Goal: Task Accomplishment & Management: Manage account settings

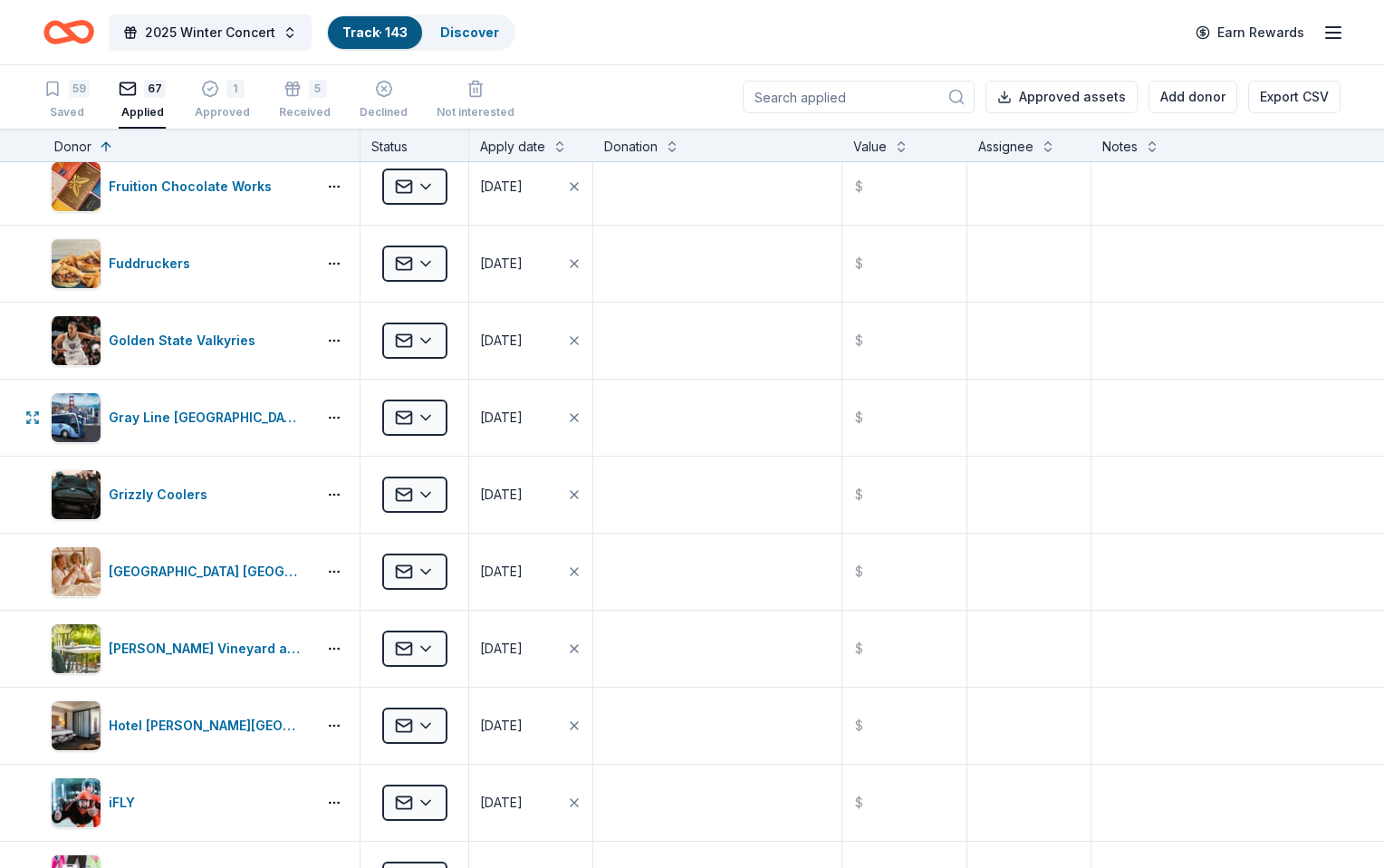
scroll to position [1188, 0]
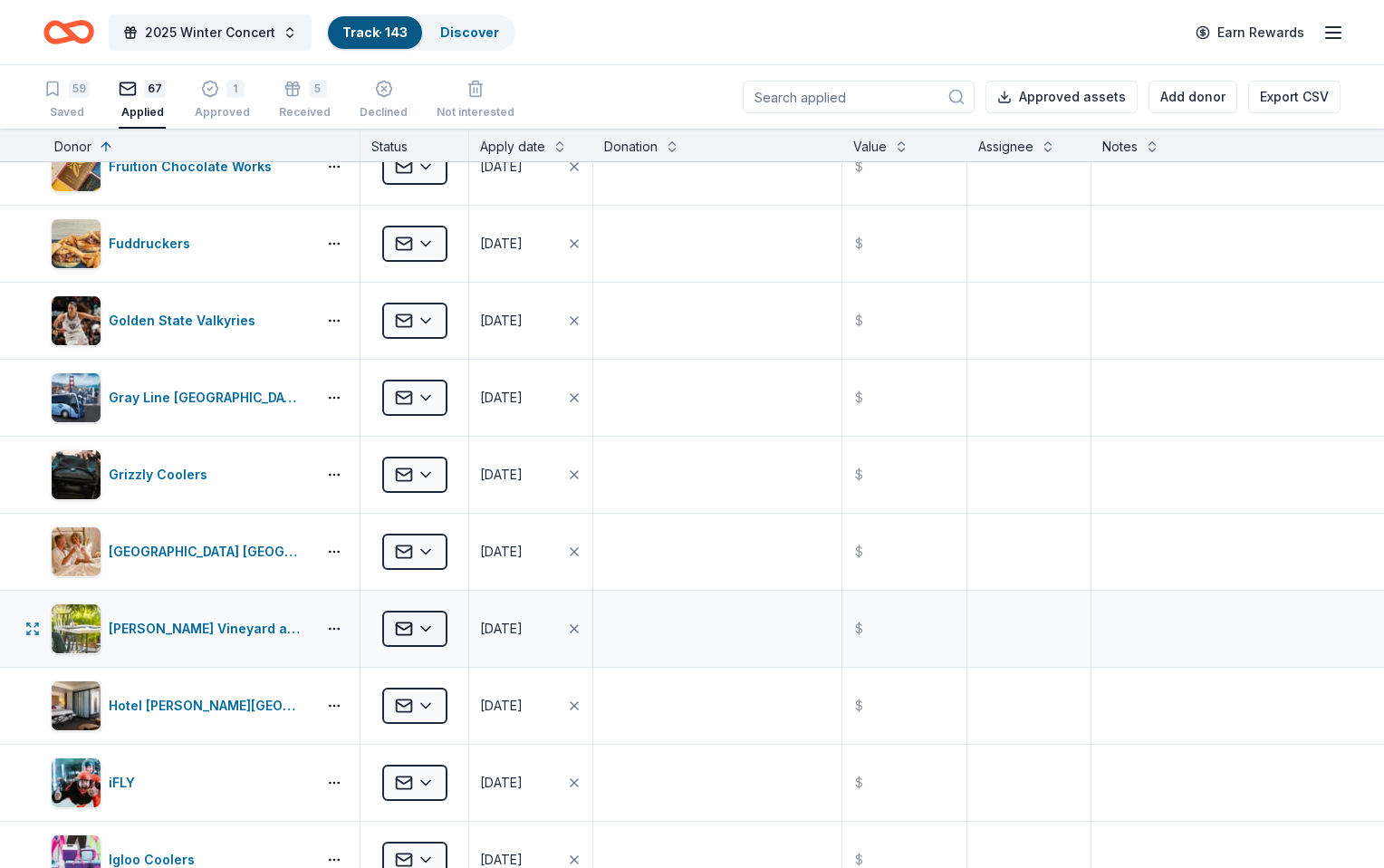
click at [462, 638] on html "2025 Winter Concert Track · 143 Discover Earn Rewards 59 Saved 67 Applied 1 App…" at bounding box center [692, 434] width 1384 height 868
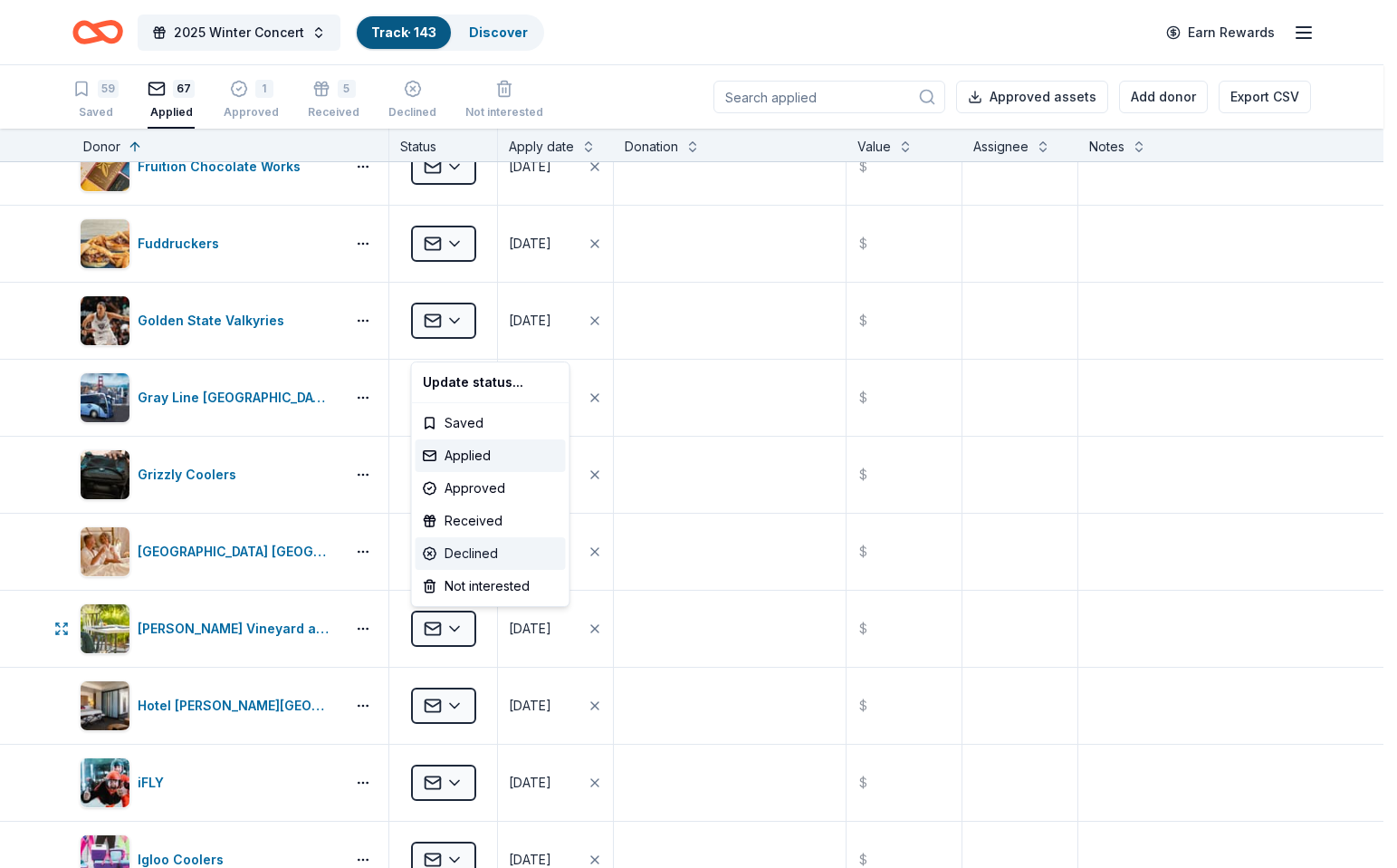
click at [468, 561] on div "Declined" at bounding box center [490, 553] width 151 height 32
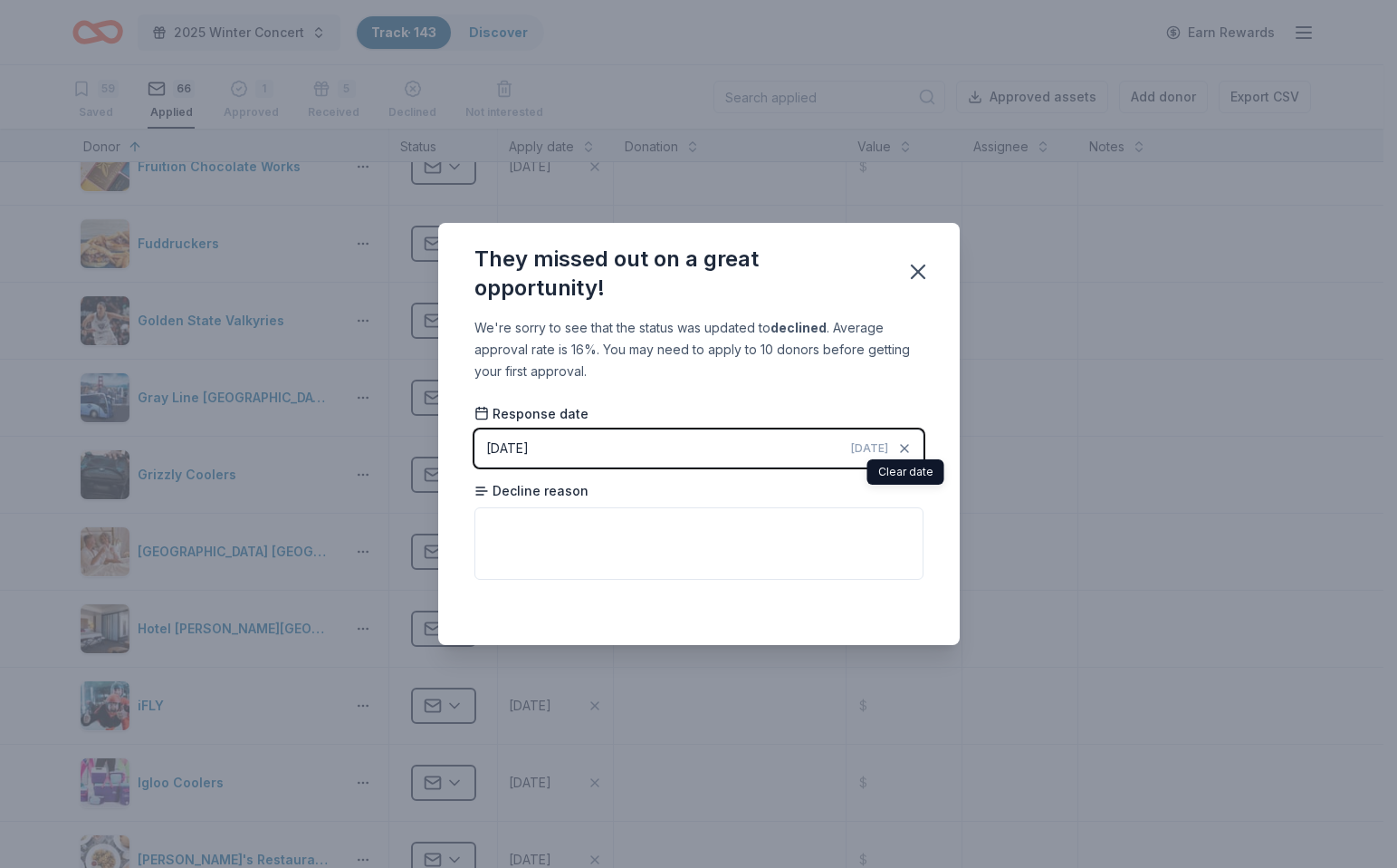
click at [870, 444] on span "[DATE]" at bounding box center [870, 449] width 37 height 15
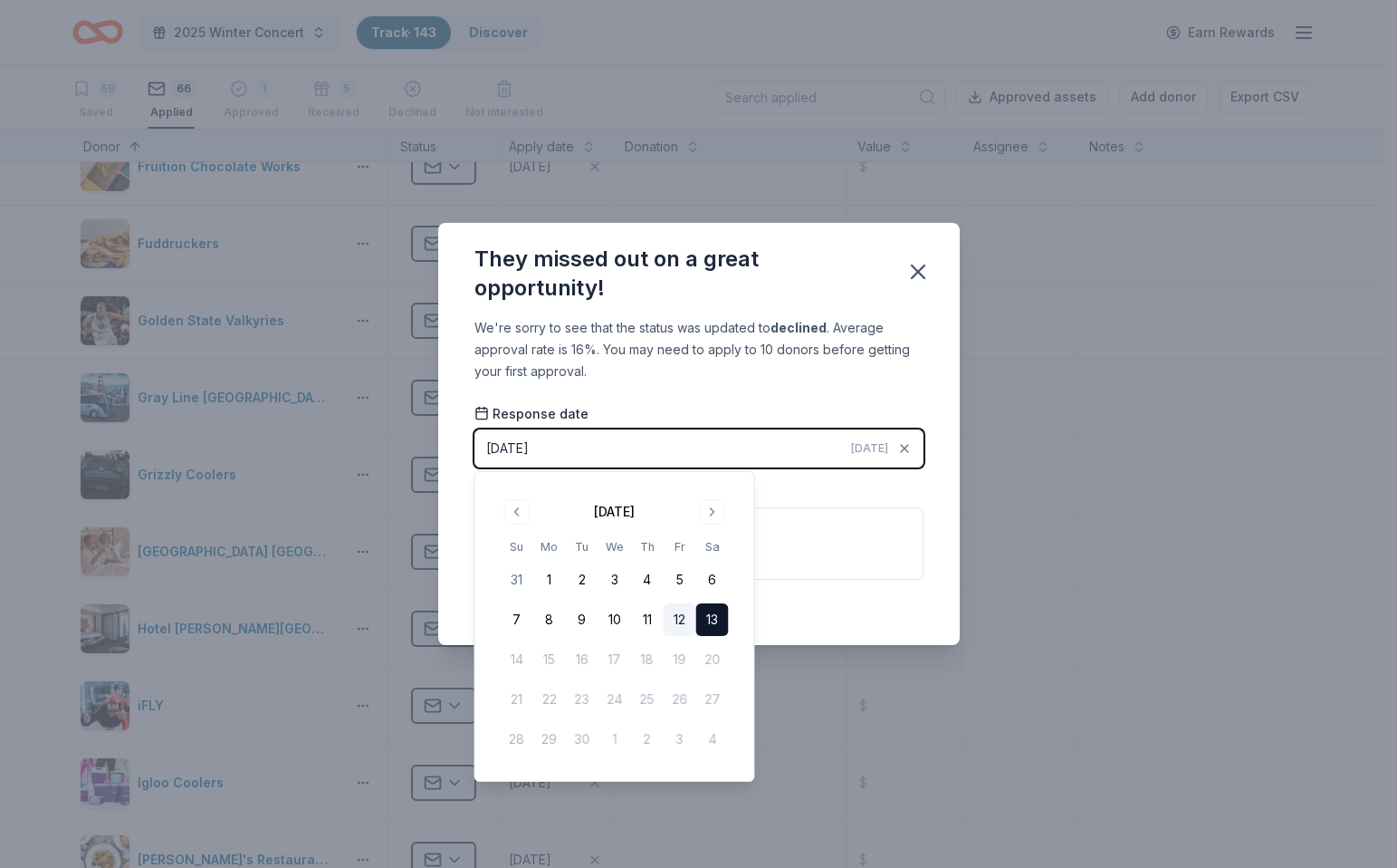
click at [686, 618] on button "12" at bounding box center [680, 619] width 32 height 32
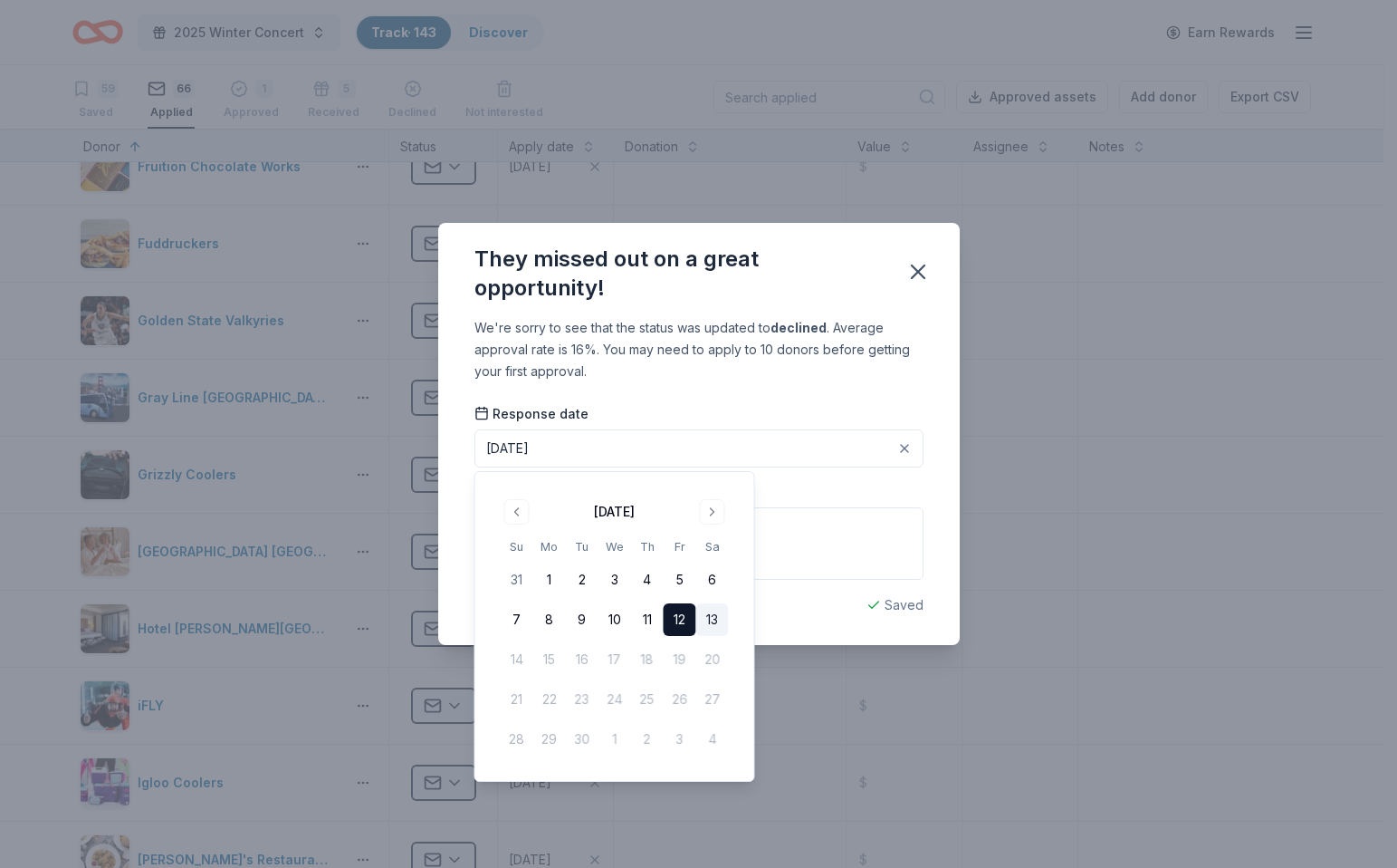
click at [806, 599] on div "Saved" at bounding box center [699, 605] width 449 height 22
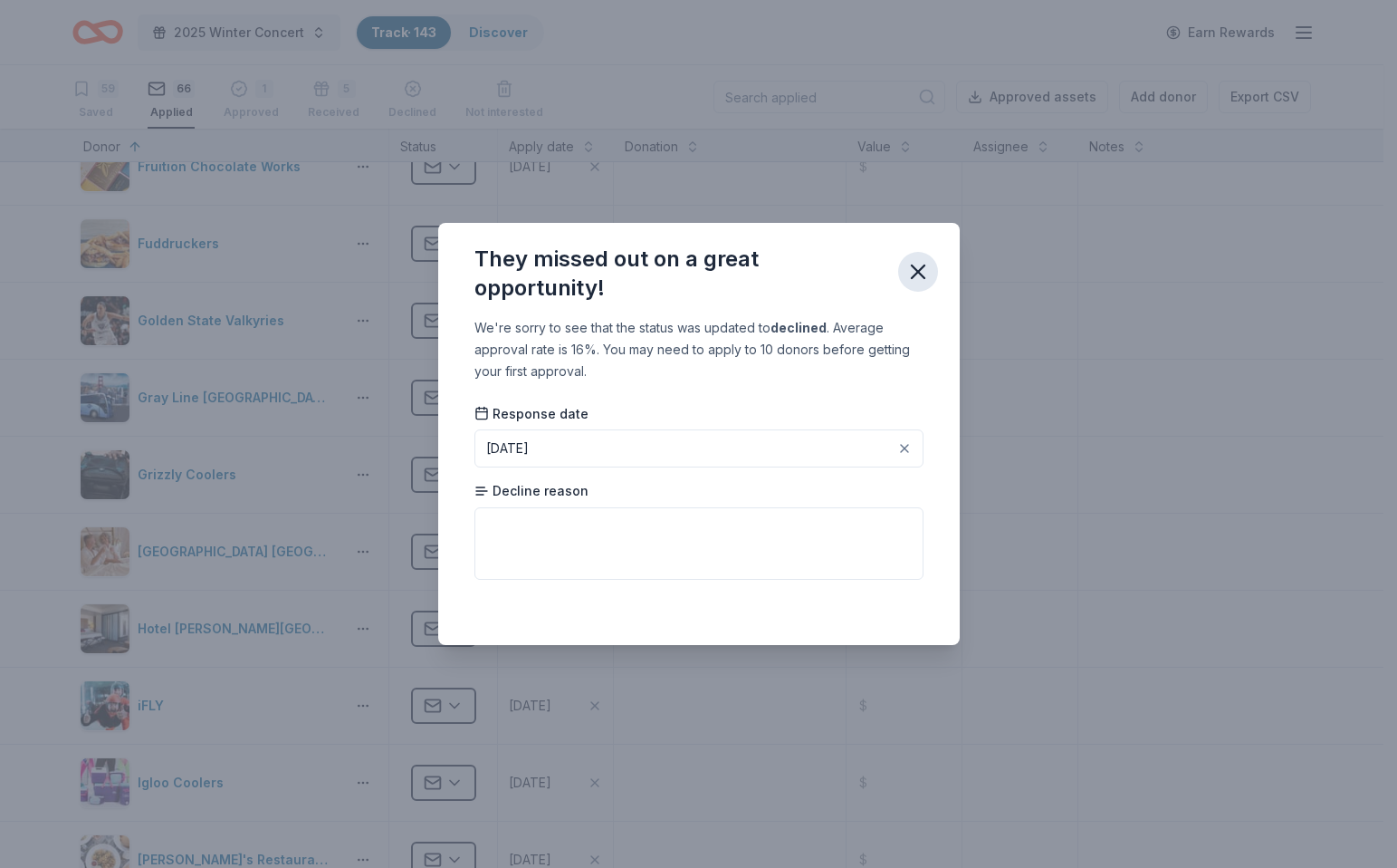
click at [921, 274] on icon "button" at bounding box center [919, 271] width 13 height 13
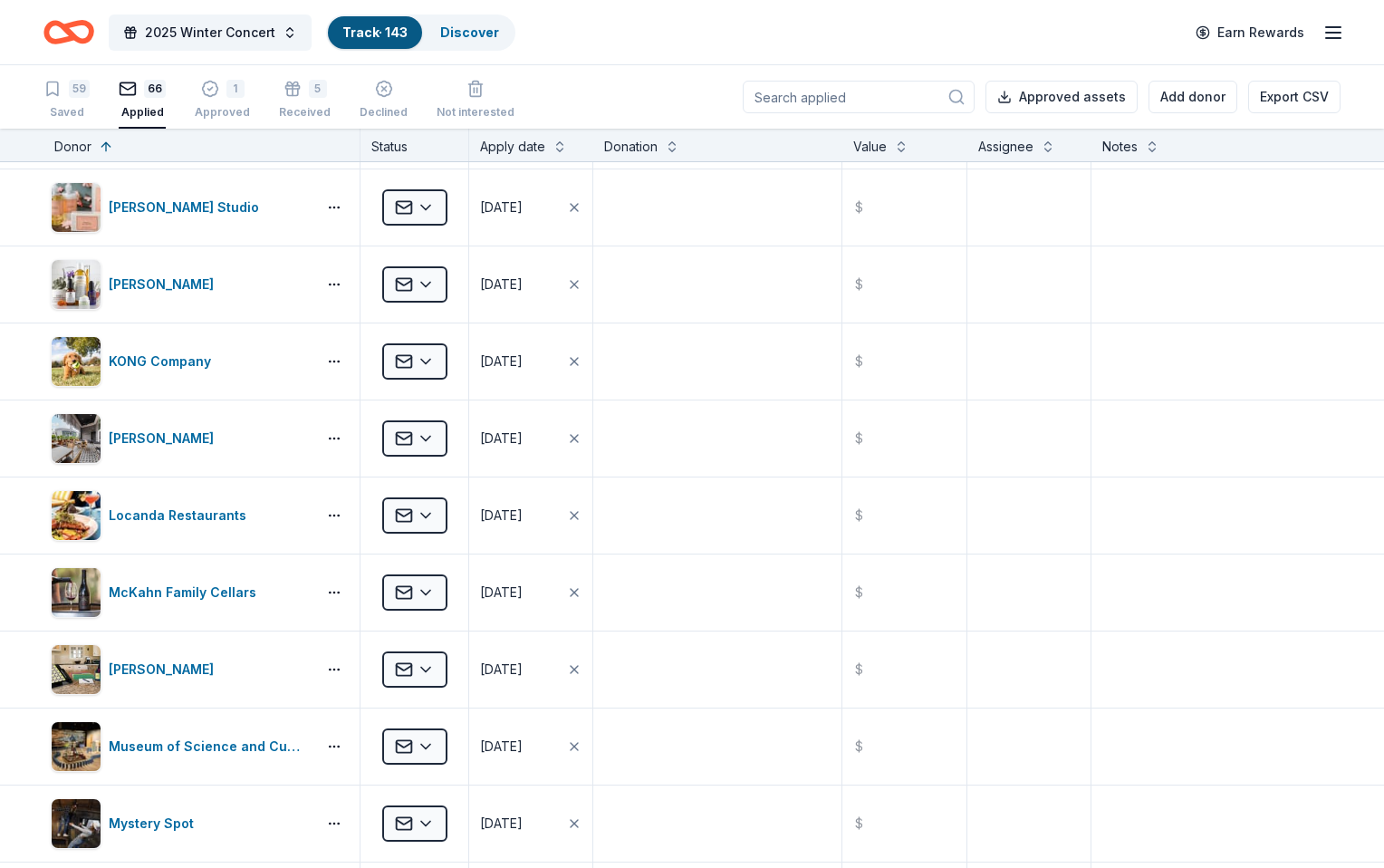
scroll to position [2152, 0]
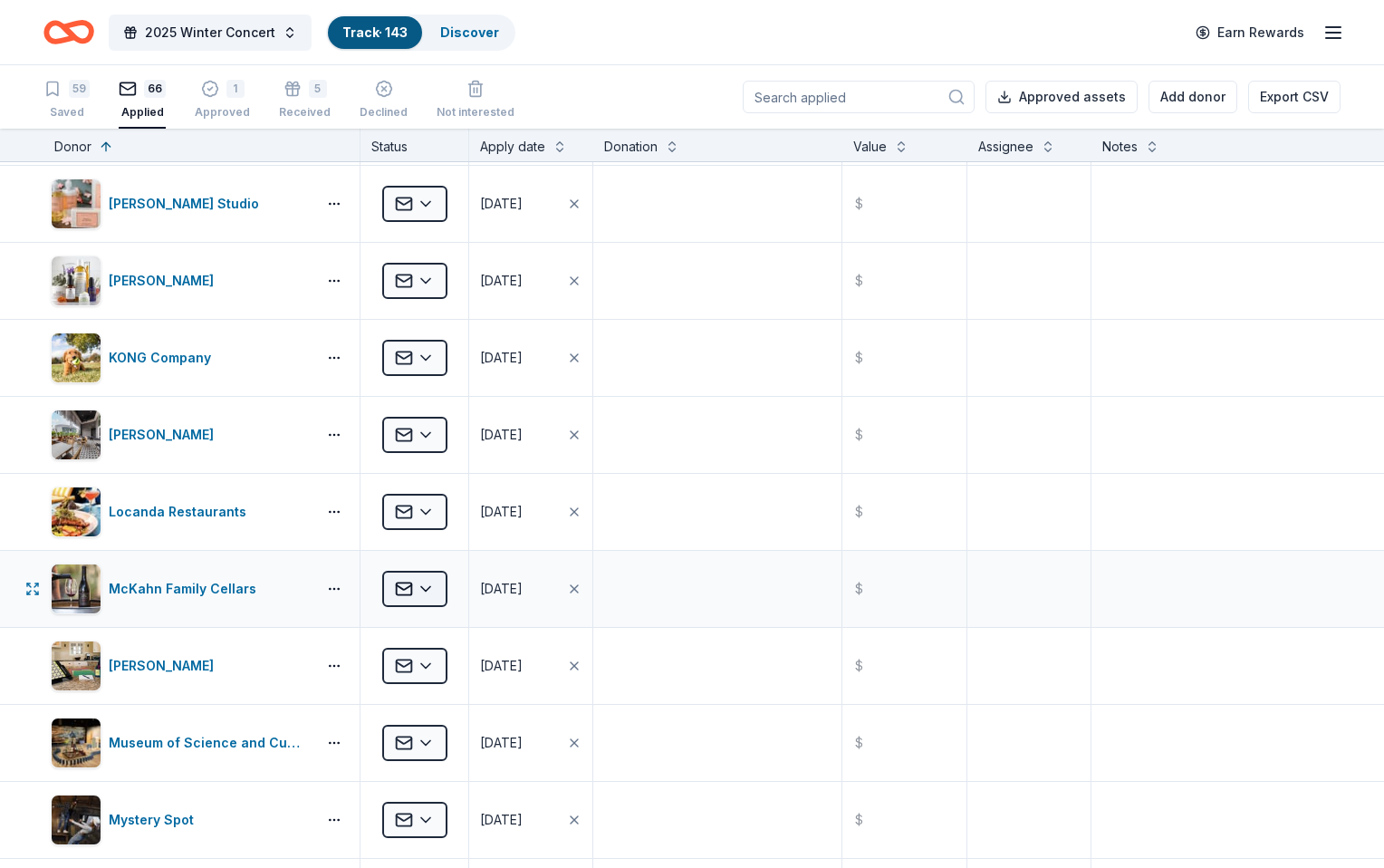
click at [460, 591] on html "2025 Winter Concert Track · 143 Discover Earn Rewards 59 Saved 66 Applied 1 App…" at bounding box center [692, 434] width 1384 height 868
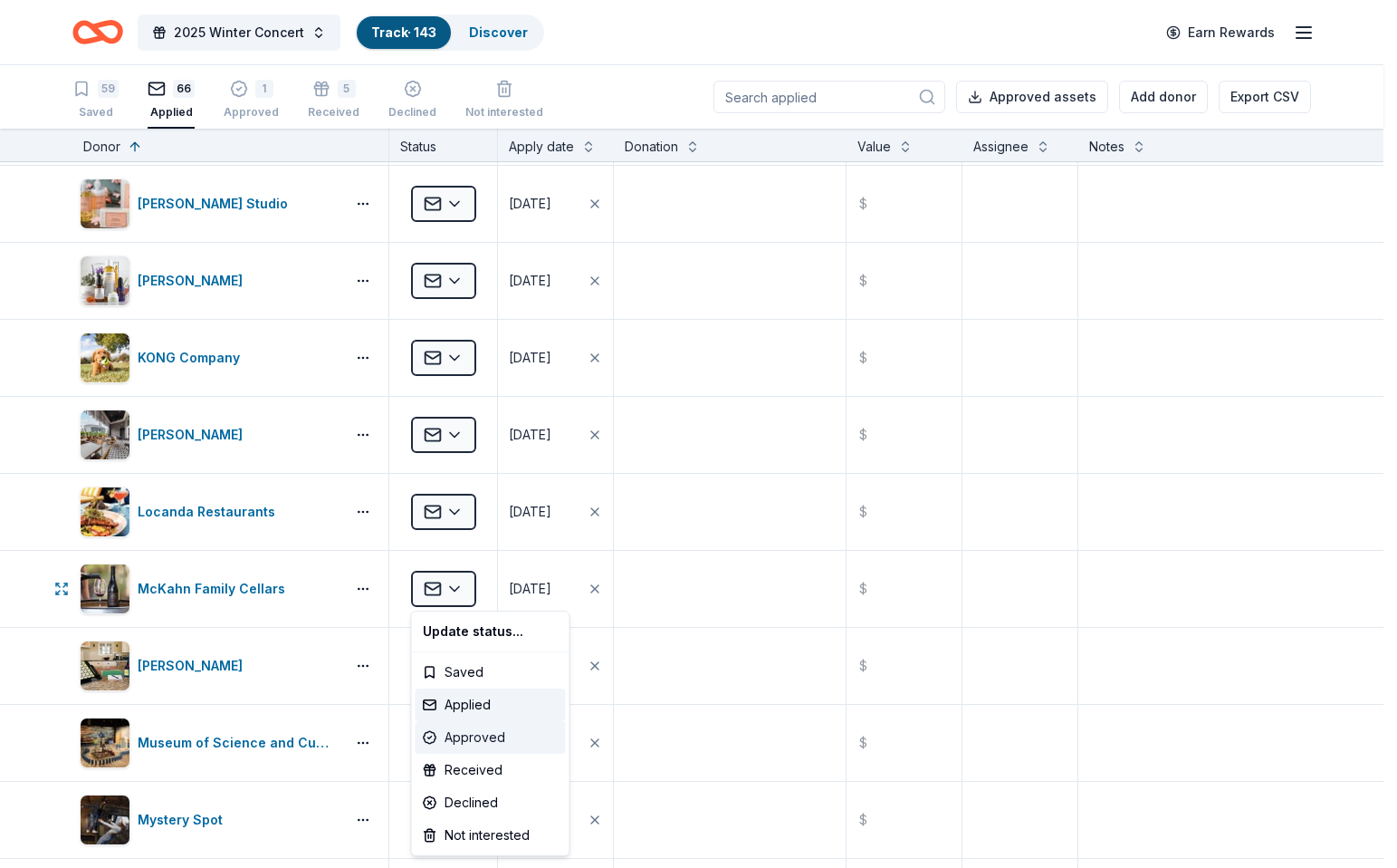
click at [477, 735] on div "Approved" at bounding box center [490, 737] width 151 height 32
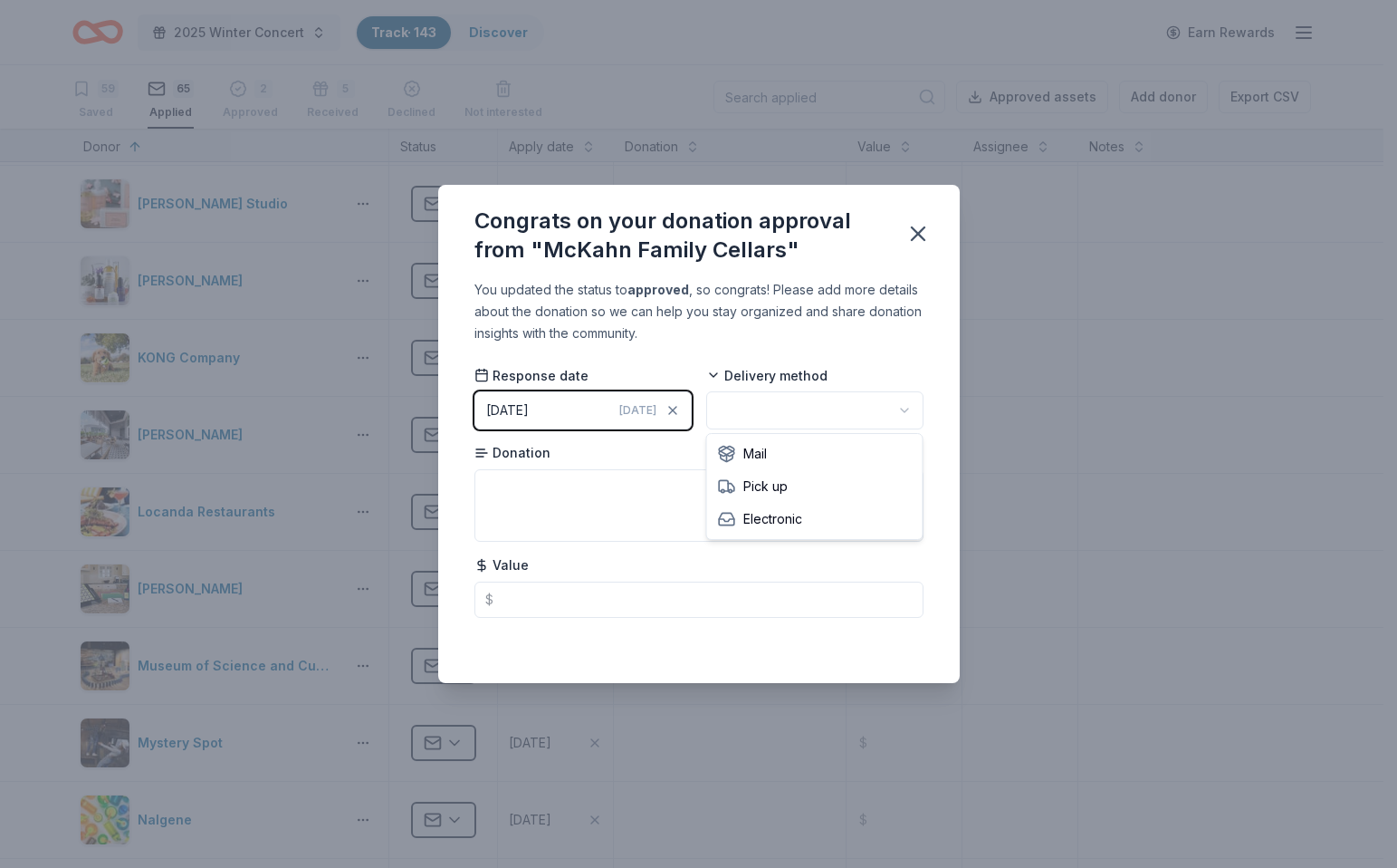
click at [823, 405] on html "2025 Winter Concert Track · 143 Discover Earn Rewards 59 Saved 65 Applied 2 App…" at bounding box center [698, 434] width 1397 height 868
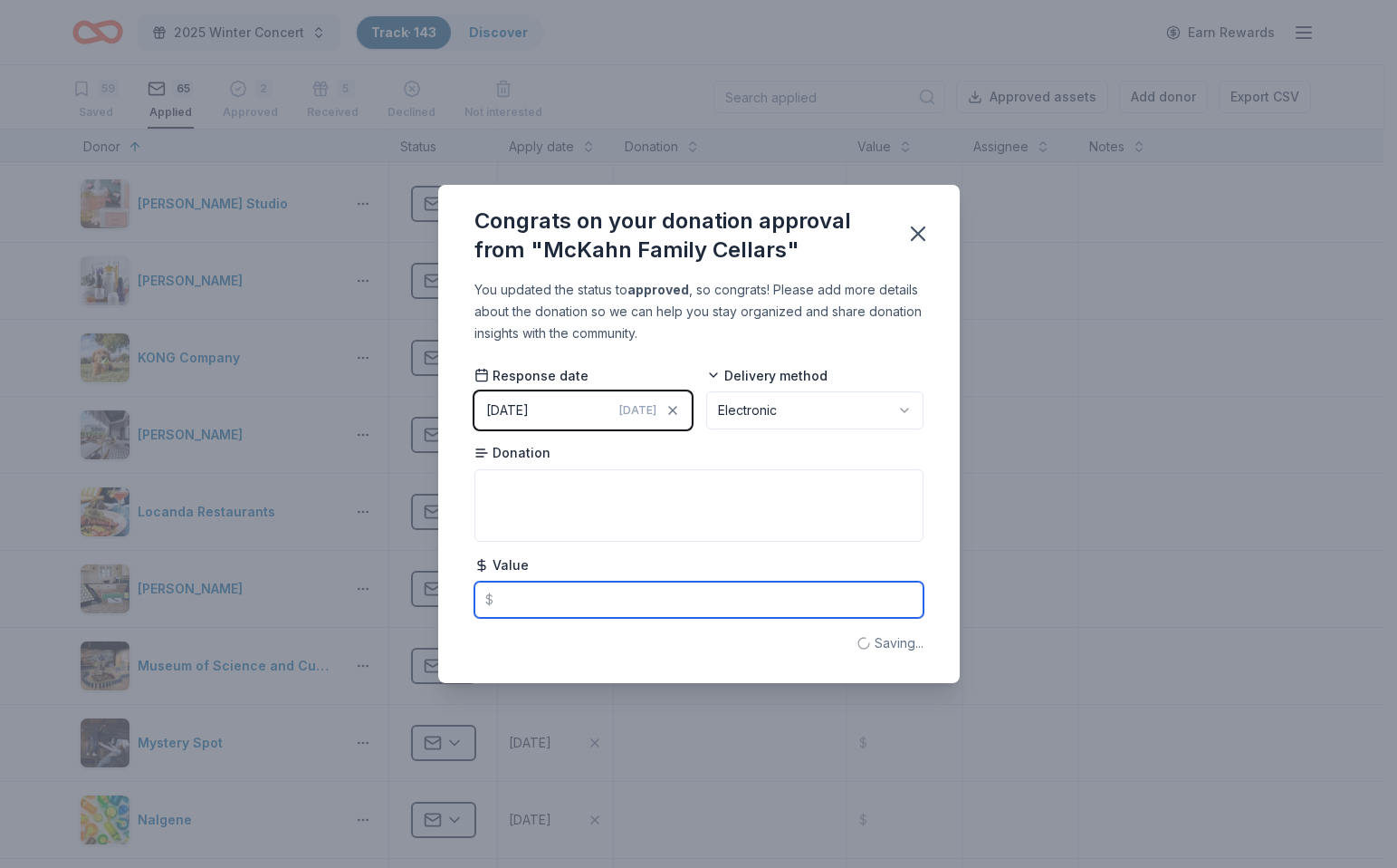
click at [633, 598] on input "text" at bounding box center [699, 599] width 449 height 36
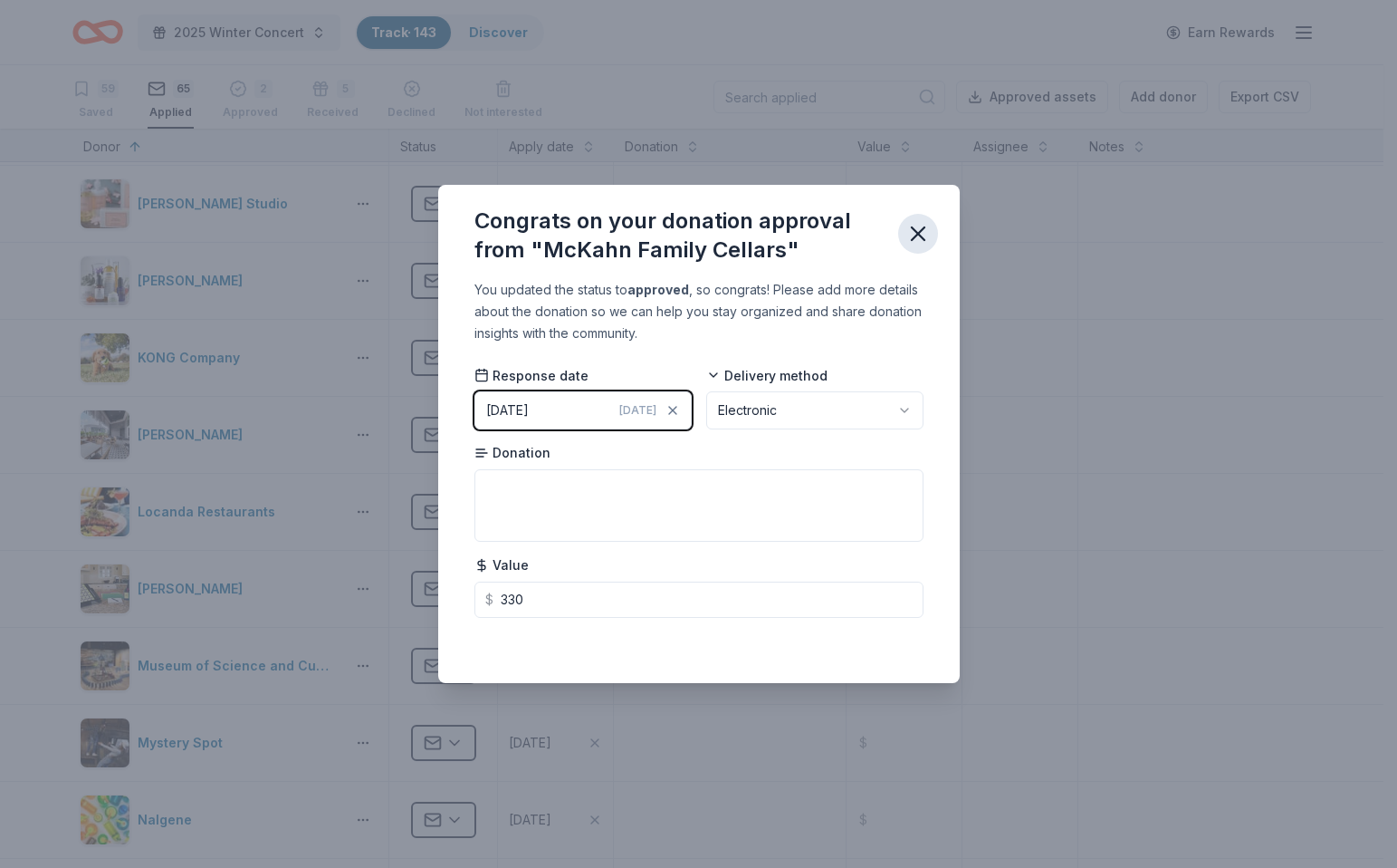
type input "330.00"
click at [918, 234] on icon "button" at bounding box center [919, 234] width 13 height 13
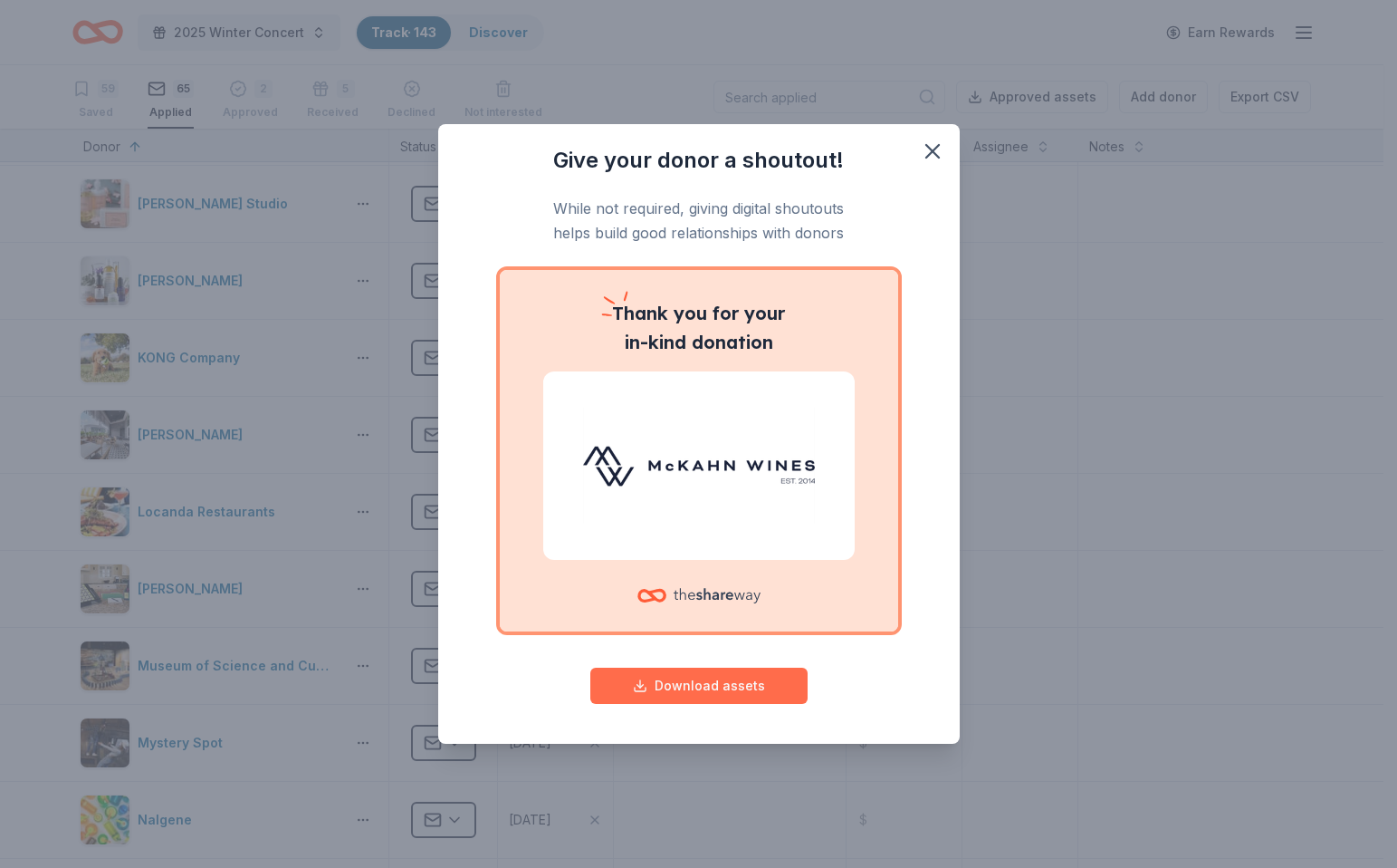
click at [699, 695] on button "Download assets" at bounding box center [699, 685] width 217 height 36
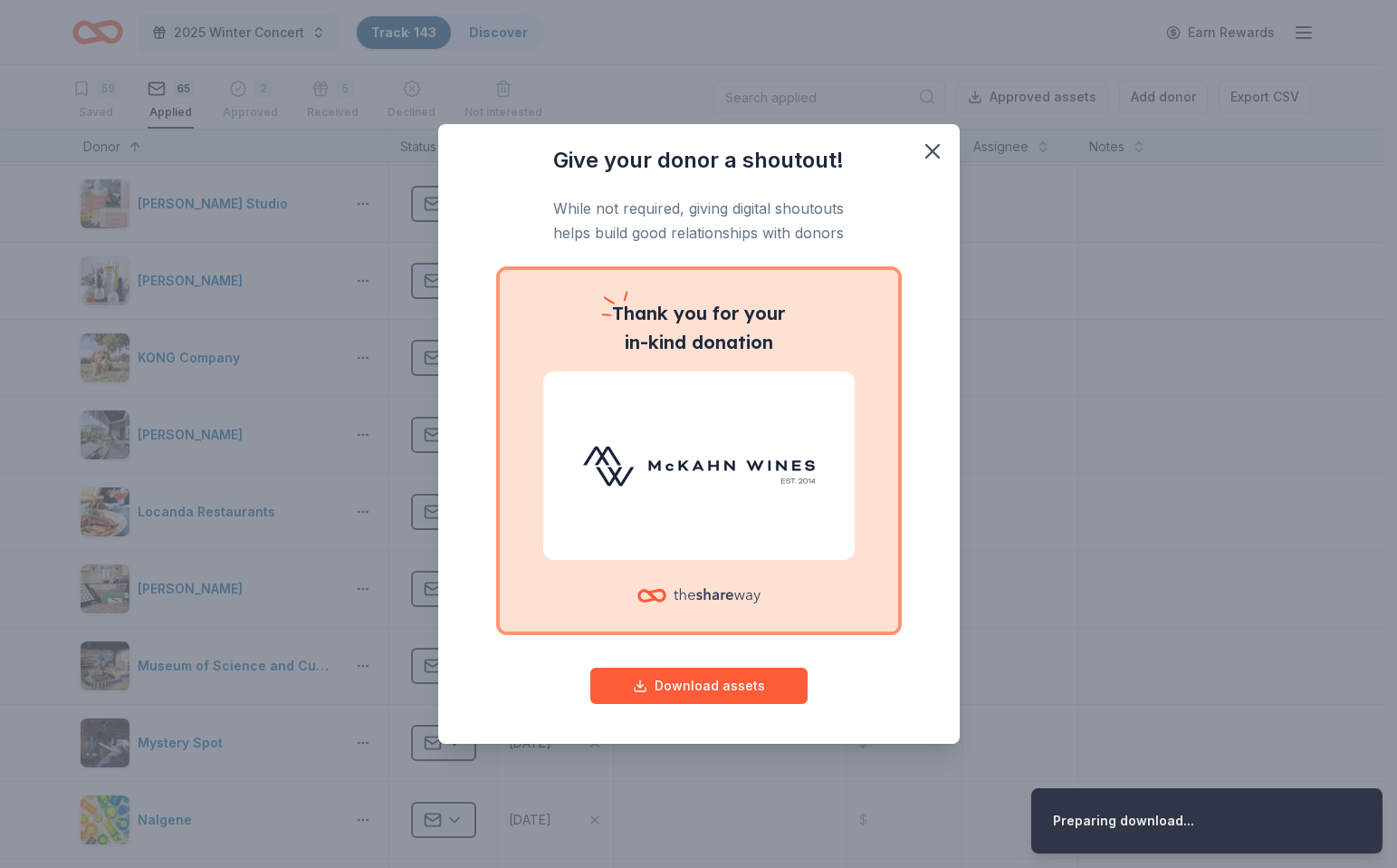
click at [228, 22] on div "Give your donor a shoutout! While not required, giving digital shoutouts helps …" at bounding box center [698, 434] width 1397 height 868
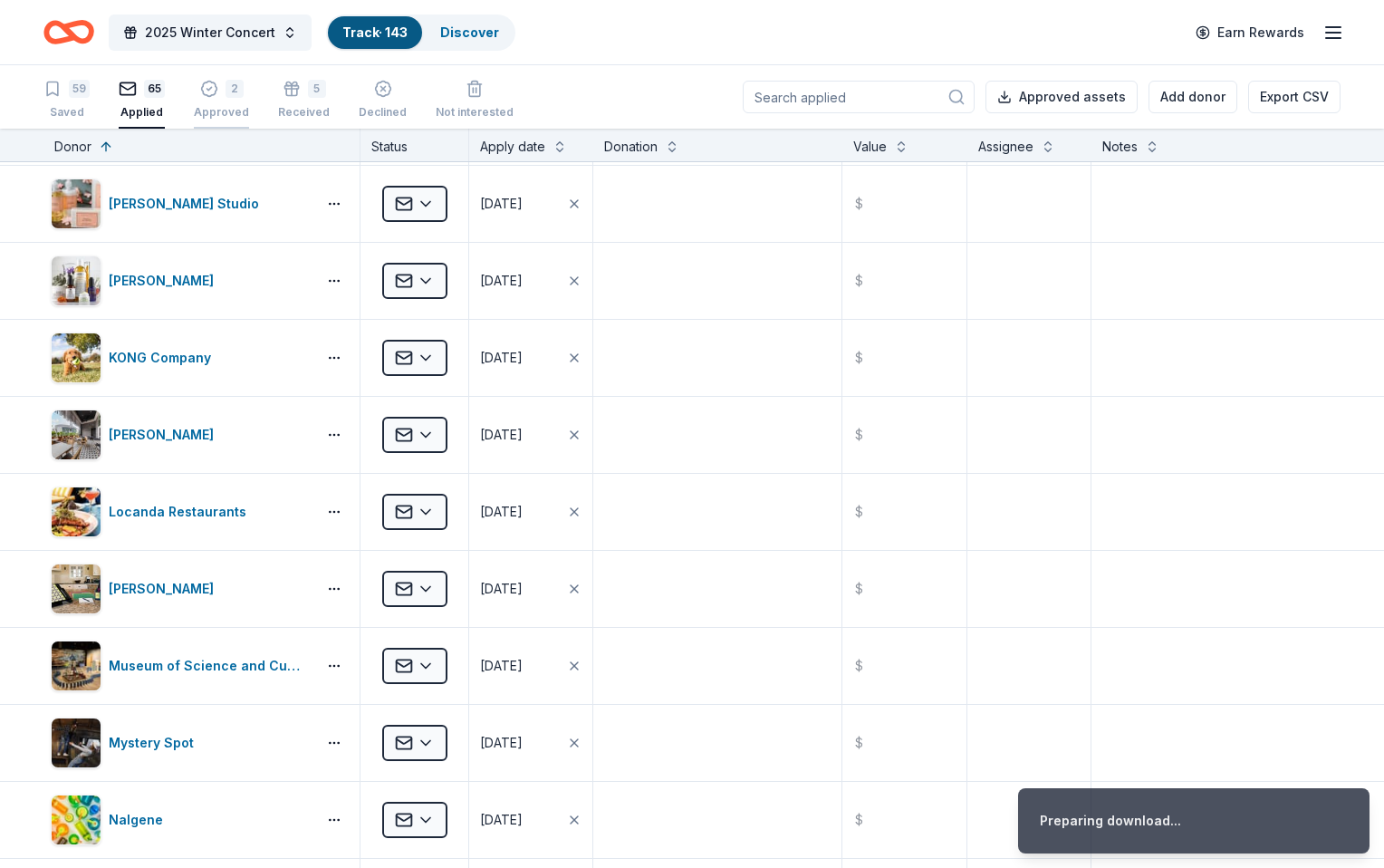
click at [218, 97] on icon "button" at bounding box center [210, 89] width 18 height 18
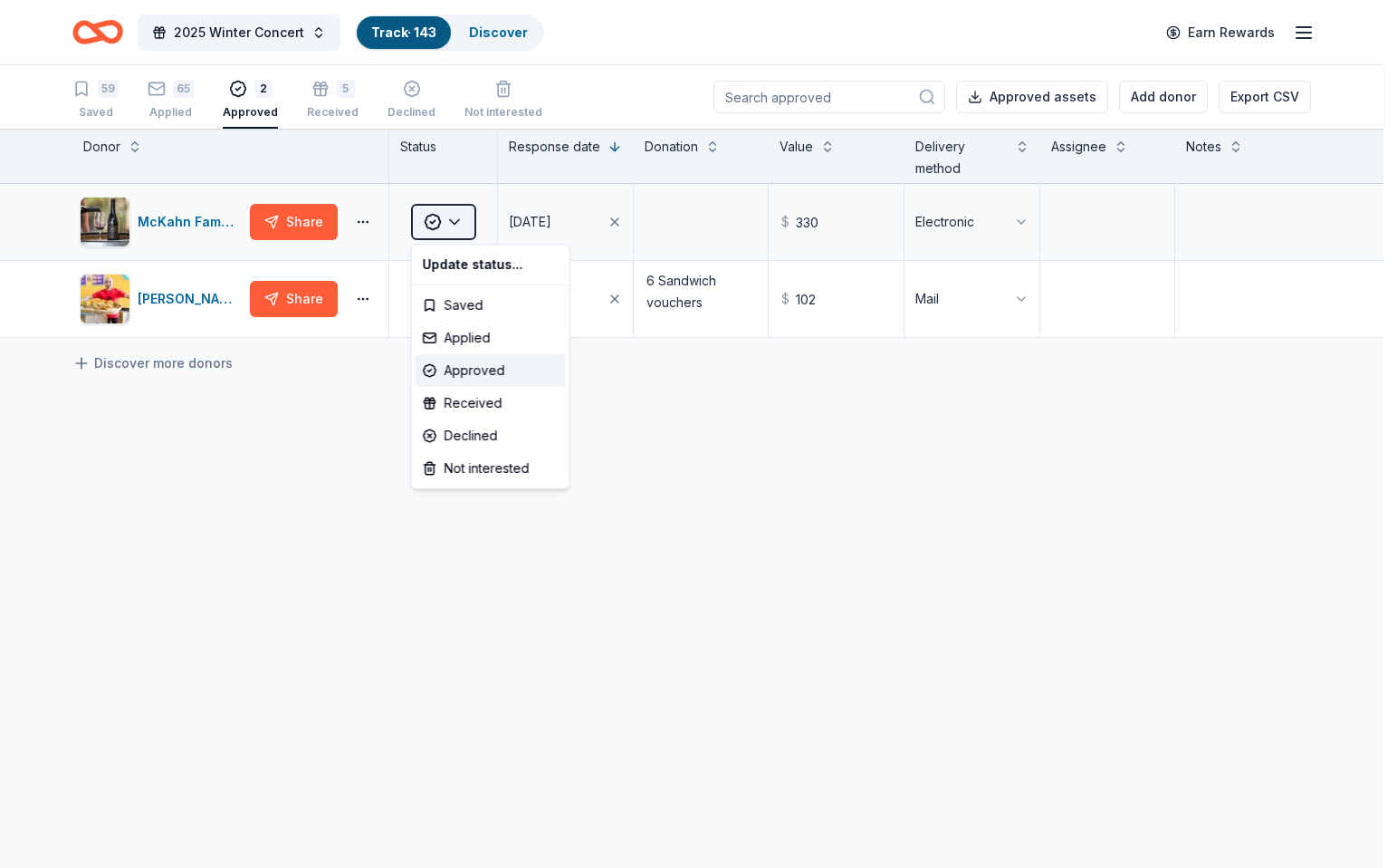
click at [466, 218] on html "2025 Winter Concert Track · 143 Discover Earn Rewards 59 Saved 65 Applied 2 App…" at bounding box center [698, 434] width 1397 height 868
click at [476, 396] on div "Received" at bounding box center [490, 403] width 151 height 32
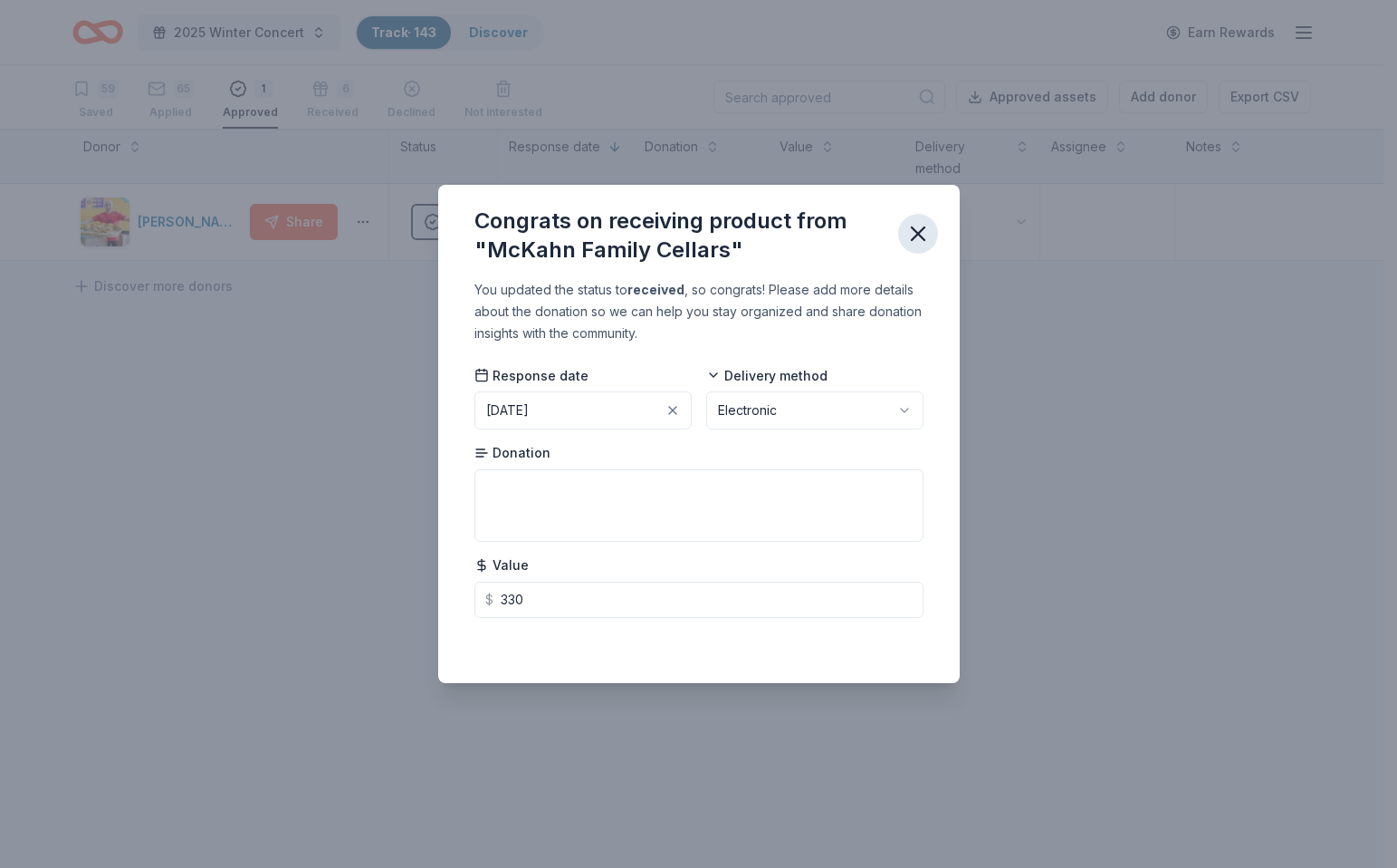
click at [925, 225] on icon "button" at bounding box center [918, 233] width 25 height 25
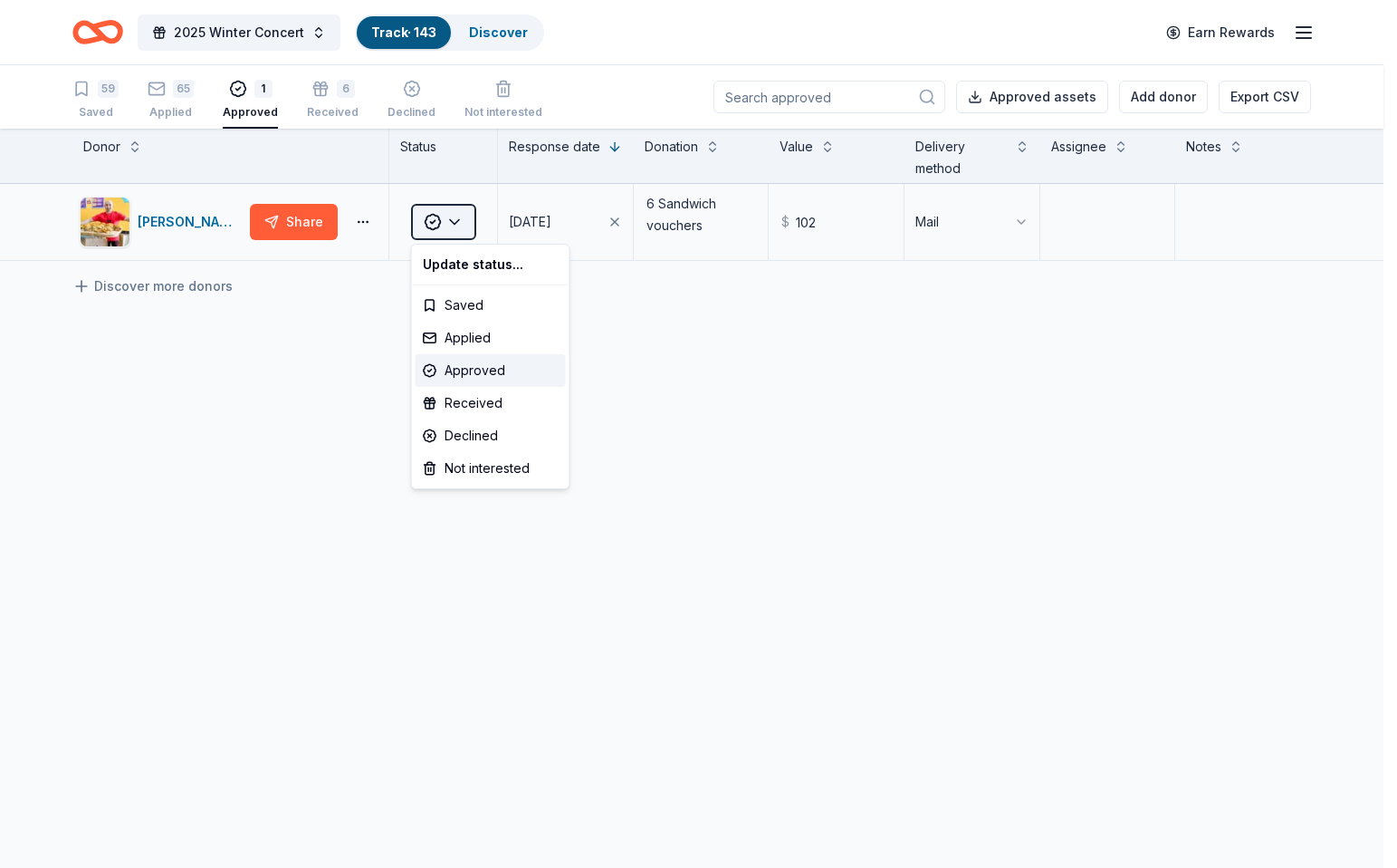
click at [449, 220] on html "2025 Winter Concert Track · 143 Discover Earn Rewards 59 Saved 65 Applied 1 App…" at bounding box center [698, 434] width 1397 height 868
click at [464, 399] on div "Received" at bounding box center [490, 403] width 151 height 32
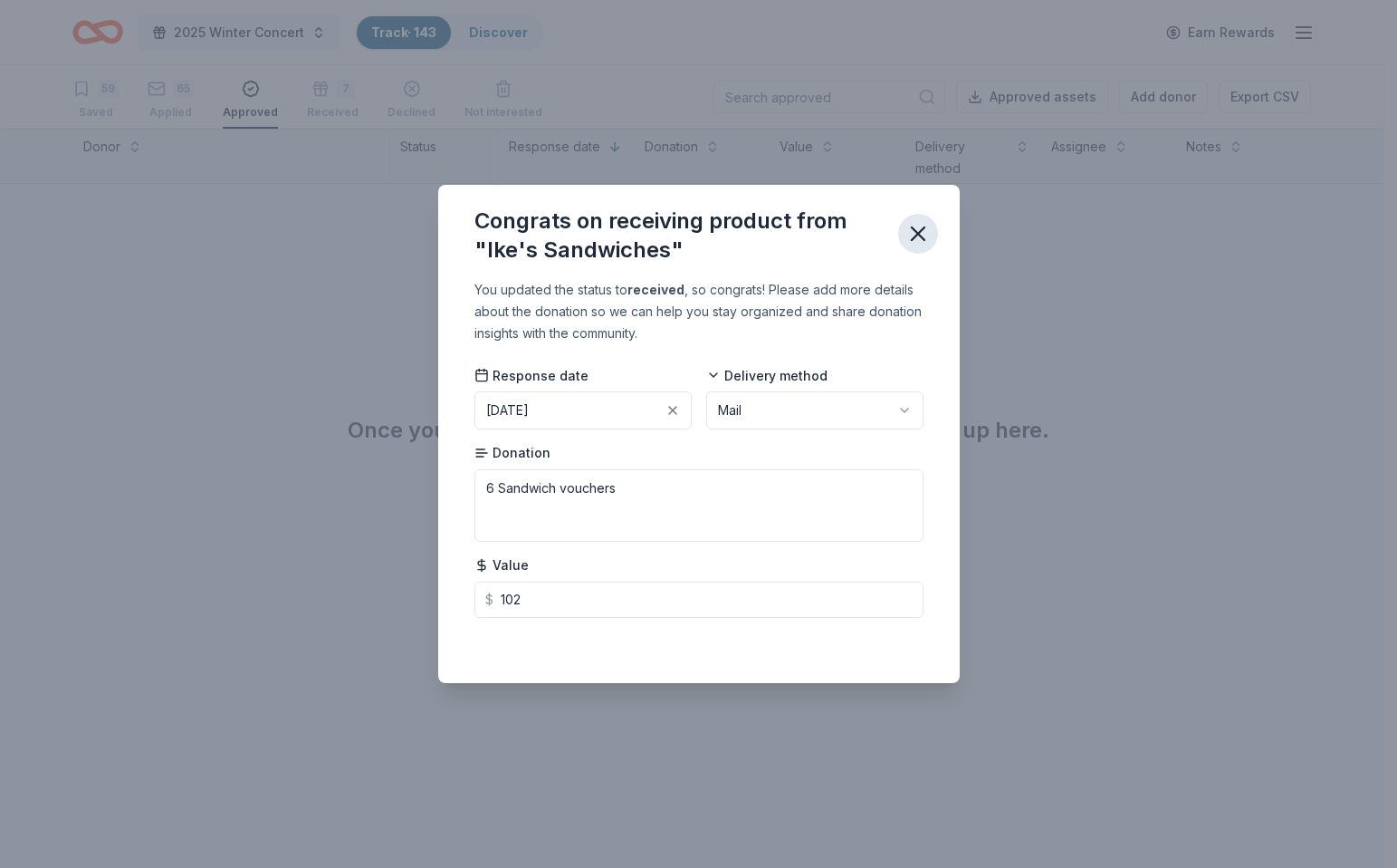
click at [912, 227] on icon "button" at bounding box center [919, 234] width 13 height 13
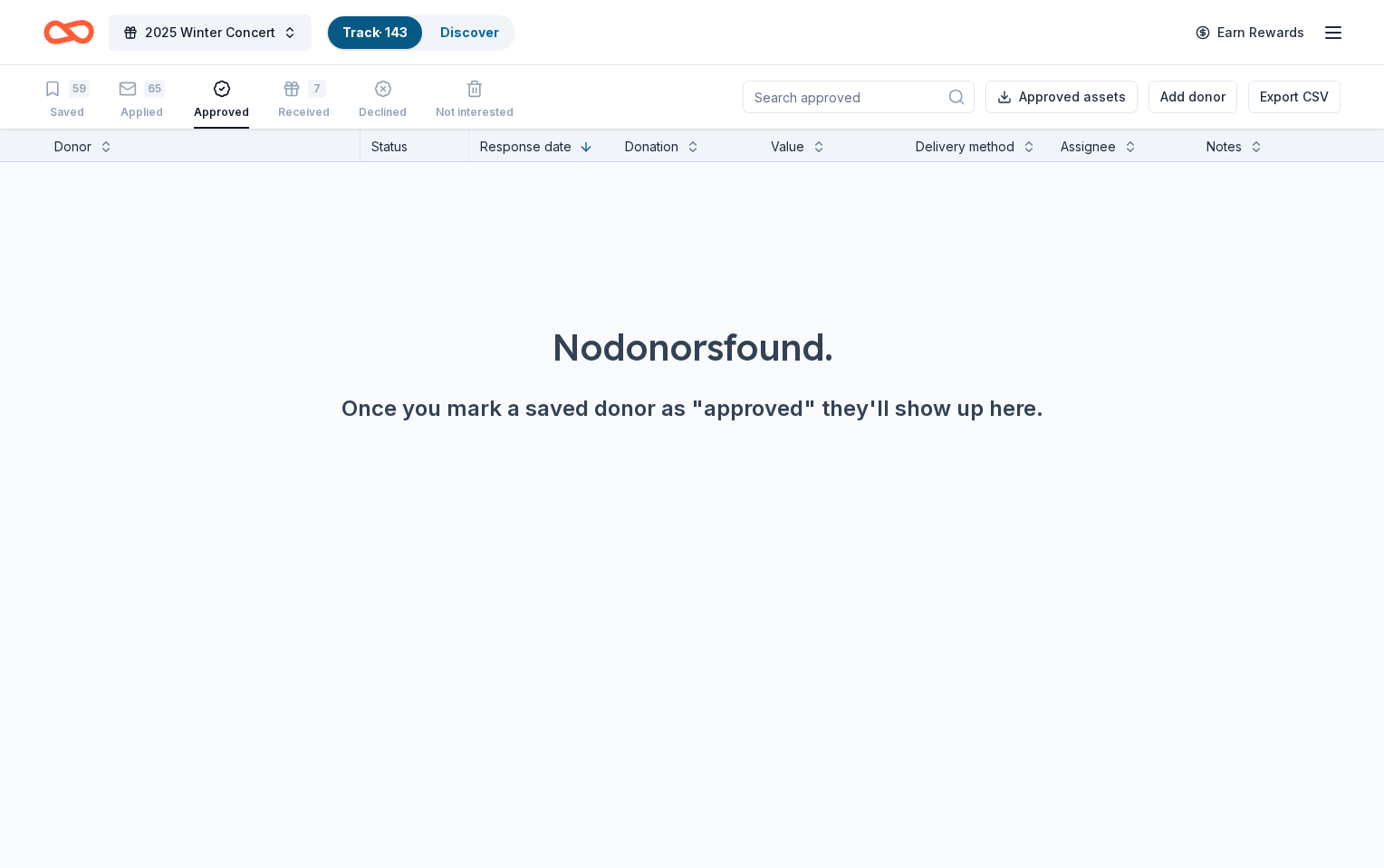
click at [116, 267] on div "No donors found. Once you mark a saved donor as "approved" they'll show up here." at bounding box center [692, 321] width 1384 height 319
